Goal: Task Accomplishment & Management: Complete application form

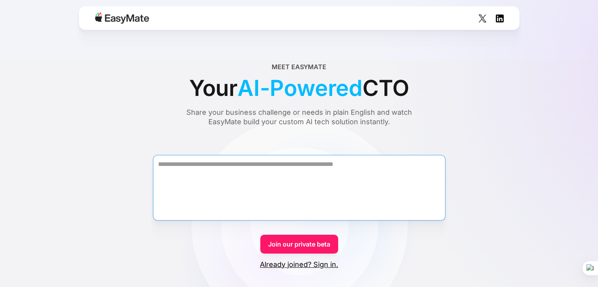
click at [266, 164] on textarea "Form" at bounding box center [299, 188] width 292 height 66
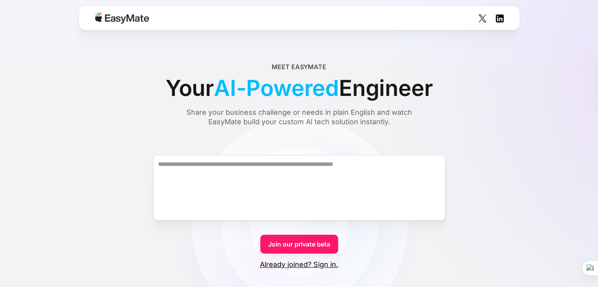
drag, startPoint x: 272, startPoint y: 191, endPoint x: 480, endPoint y: 144, distance: 213.9
click at [480, 144] on form "Join our private beta Already joined? Sign in." at bounding box center [299, 205] width 560 height 129
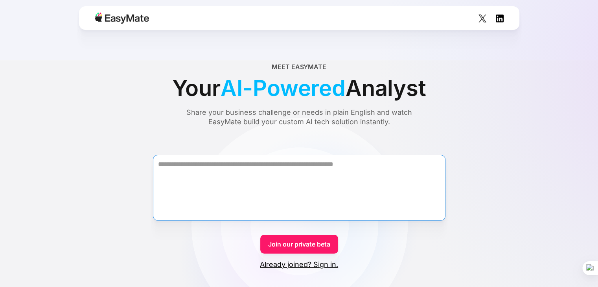
click at [274, 165] on textarea "Form" at bounding box center [299, 188] width 292 height 66
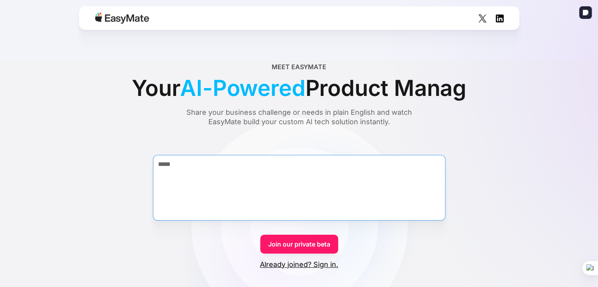
type textarea "****"
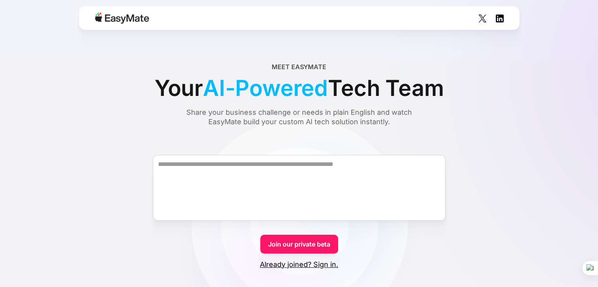
click at [311, 241] on link "Join our private beta" at bounding box center [299, 244] width 78 height 19
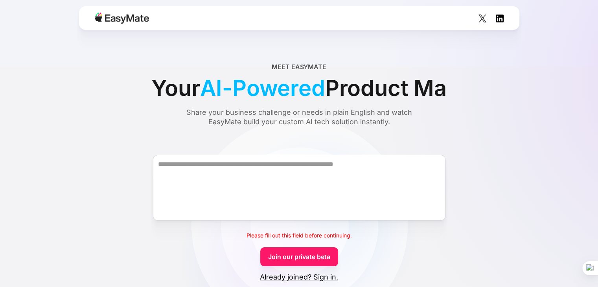
click at [301, 278] on link "Already joined? Sign in." at bounding box center [299, 276] width 78 height 9
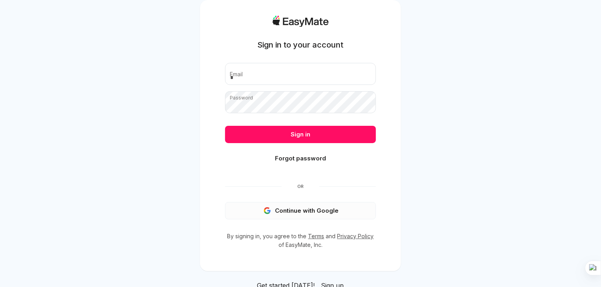
click at [312, 205] on button "Continue with Google" at bounding box center [300, 210] width 151 height 17
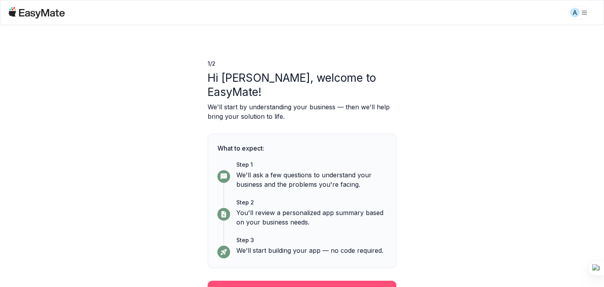
click at [293, 281] on button "Continue" at bounding box center [302, 291] width 189 height 20
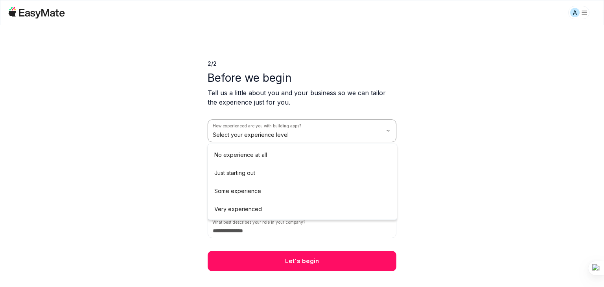
click at [273, 137] on html "A 2 / 2 Before we begin Tell us a little about you and your business so we can …" at bounding box center [302, 143] width 604 height 287
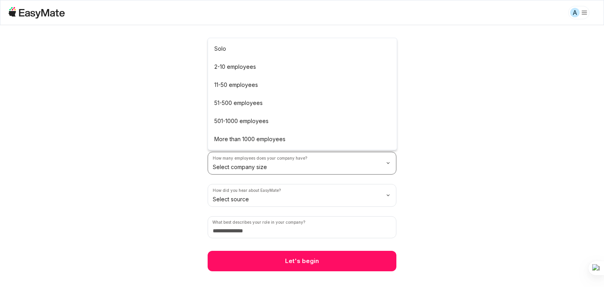
click at [274, 169] on html "A 2 / 2 Before we begin Tell us a little about you and your business so we can …" at bounding box center [302, 143] width 604 height 287
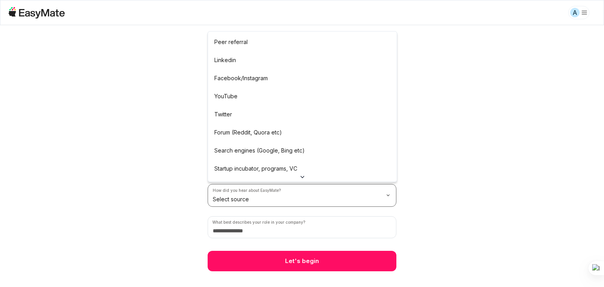
click at [290, 197] on html "A 2 / 2 Before we begin Tell us a little about you and your business so we can …" at bounding box center [302, 143] width 604 height 287
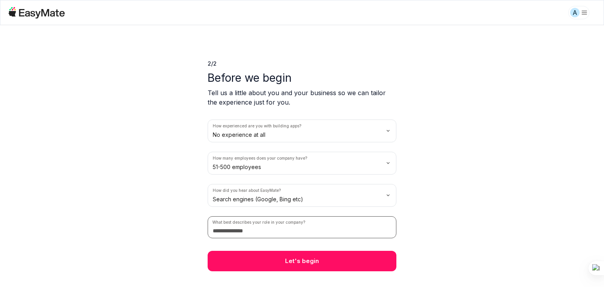
click at [276, 231] on input at bounding box center [302, 227] width 189 height 22
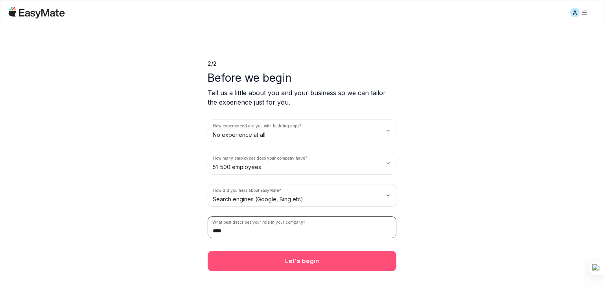
type input "****"
click at [279, 254] on button "Let's begin" at bounding box center [302, 261] width 189 height 20
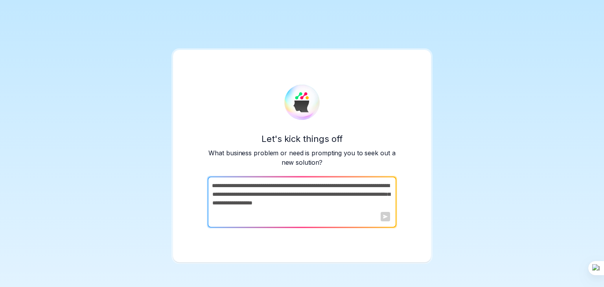
click at [279, 204] on textarea at bounding box center [301, 201] width 187 height 51
drag, startPoint x: 389, startPoint y: 209, endPoint x: 221, endPoint y: 182, distance: 170.7
click at [221, 182] on textarea at bounding box center [301, 201] width 187 height 51
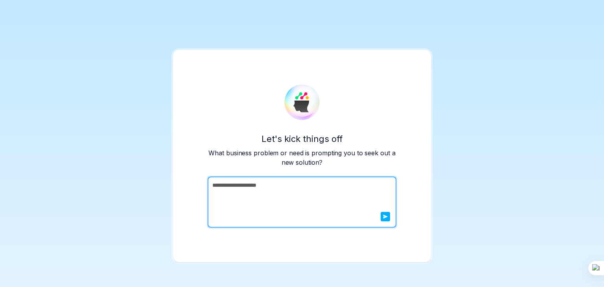
type textarea "**********"
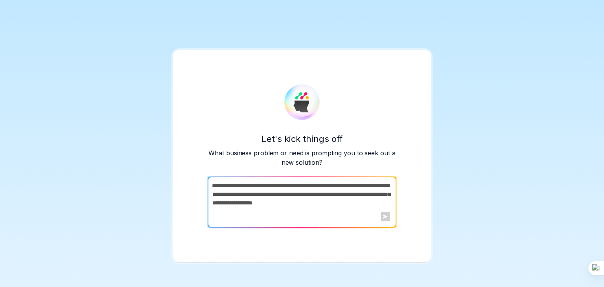
click at [332, 195] on textarea at bounding box center [301, 201] width 187 height 51
